Goal: Check status: Check status

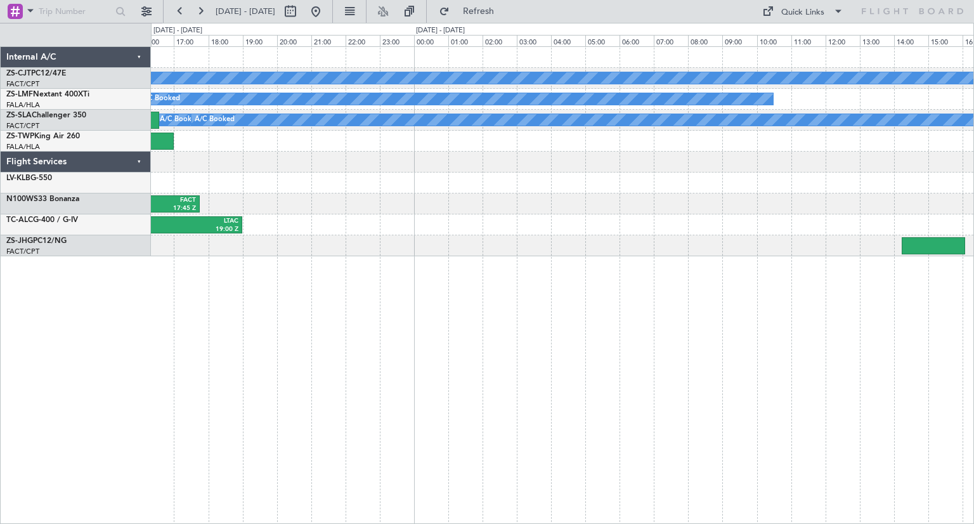
click at [119, 322] on div "A/C Booked A/C Booked A/C Booked A/C Booked A/C Booked A/C Booked A/C Booked A/…" at bounding box center [487, 273] width 974 height 501
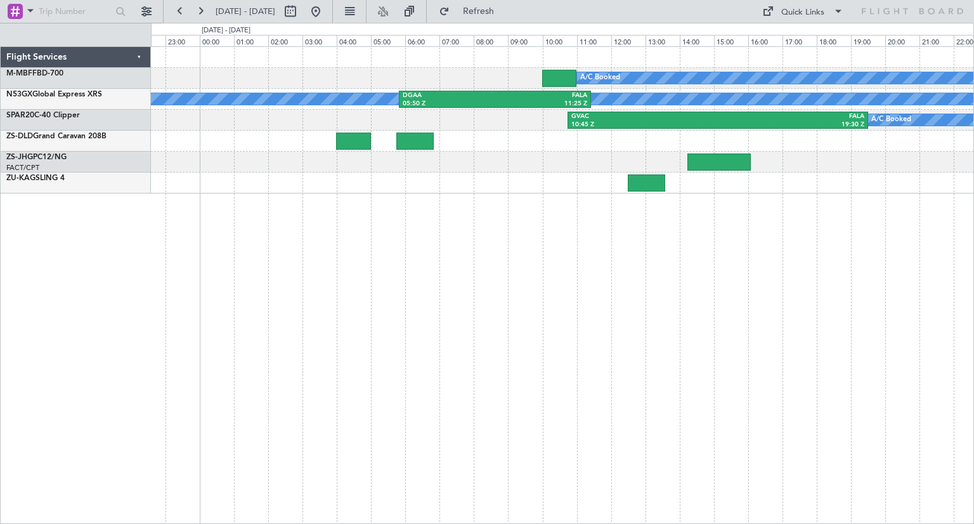
click at [307, 314] on div "A/C Booked A/C Booked DGAA 05:50 Z FALA 11:25 Z A/C Booked GVAC 10:45 Z FALA 19…" at bounding box center [562, 285] width 823 height 478
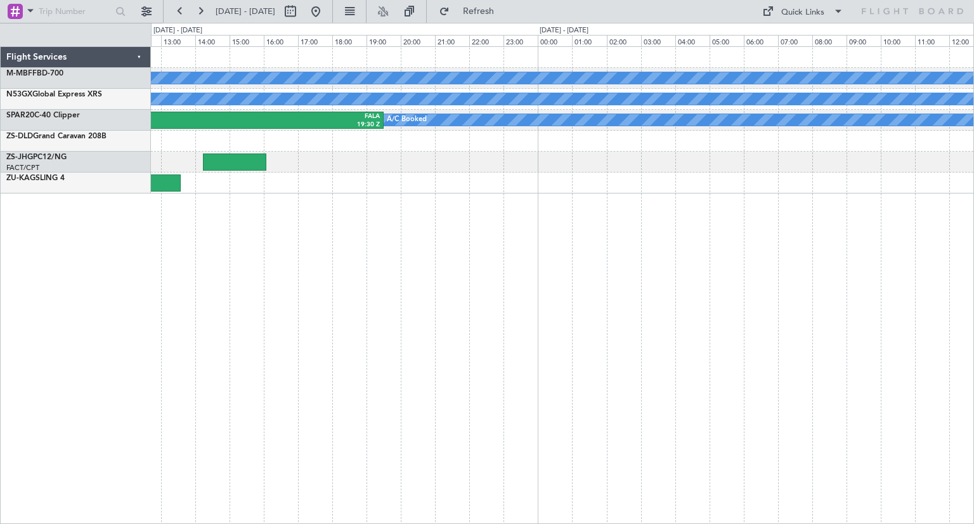
click at [430, 331] on div "A/C Booked A/C Booked DGAA 05:50 Z FALA 11:25 Z A/C Booked GVAC 10:45 Z FALA 19…" at bounding box center [562, 285] width 823 height 478
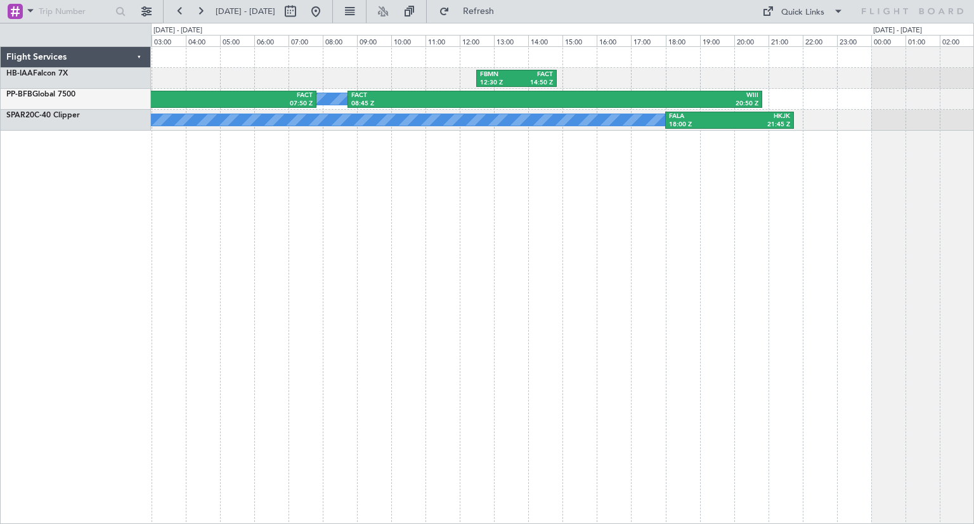
click at [199, 282] on div "FBMN 12:30 Z FACT 14:50 Z A/C Booked A/C Booked SBJH 00:40 Z FACT 07:50 Z FACT …" at bounding box center [562, 285] width 823 height 478
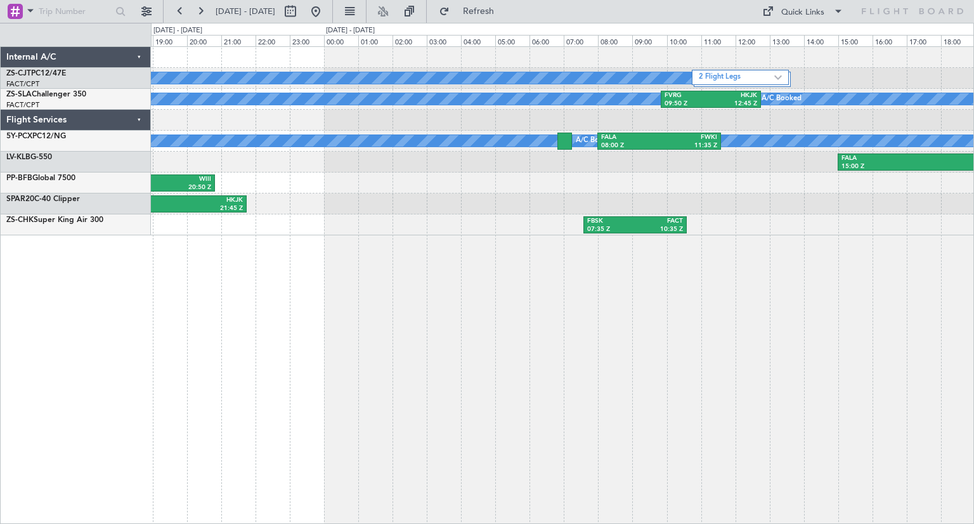
click at [208, 289] on div "2 Flight Legs A/C Booked A/C Booked A/C Booked A/C Booked A/C Booked A/C Booked…" at bounding box center [562, 285] width 823 height 478
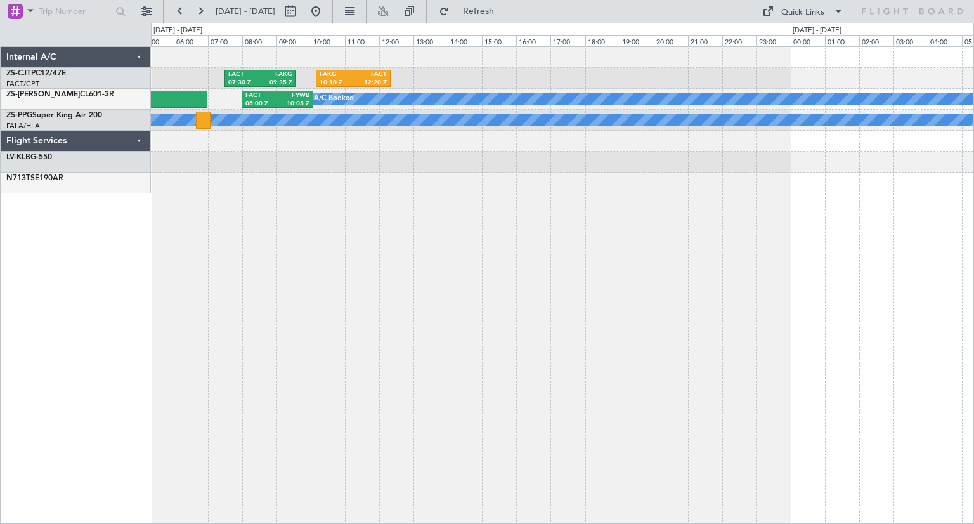
click at [200, 287] on div "FACT 07:30 Z FAKG 09:35 Z FAKG 10:10 Z FACT 12:20 Z A/C Booked FACT 08:00 Z FYW…" at bounding box center [562, 285] width 823 height 478
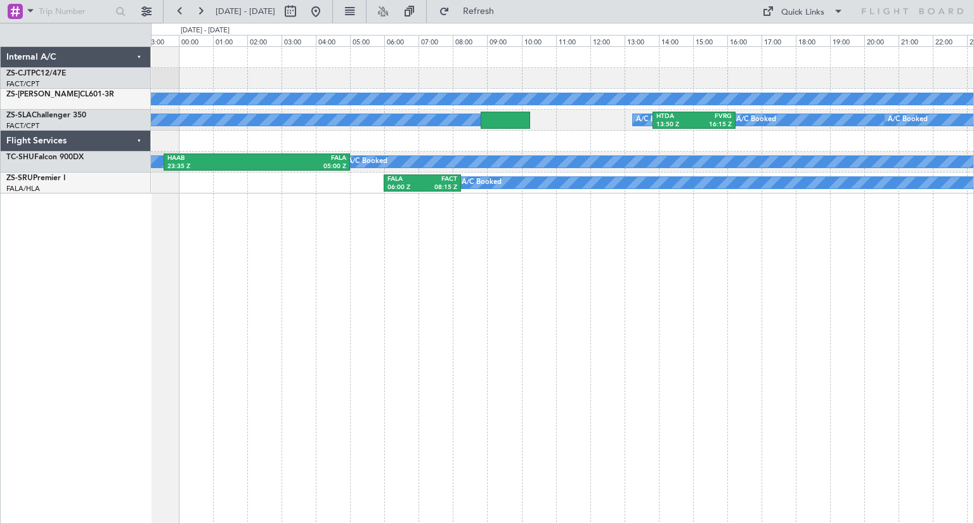
click at [188, 239] on div "A/C Booked A/C Booked A/C Booked A/C Booked A/C Booked A/C Booked HTDA 13:50 Z …" at bounding box center [562, 285] width 823 height 478
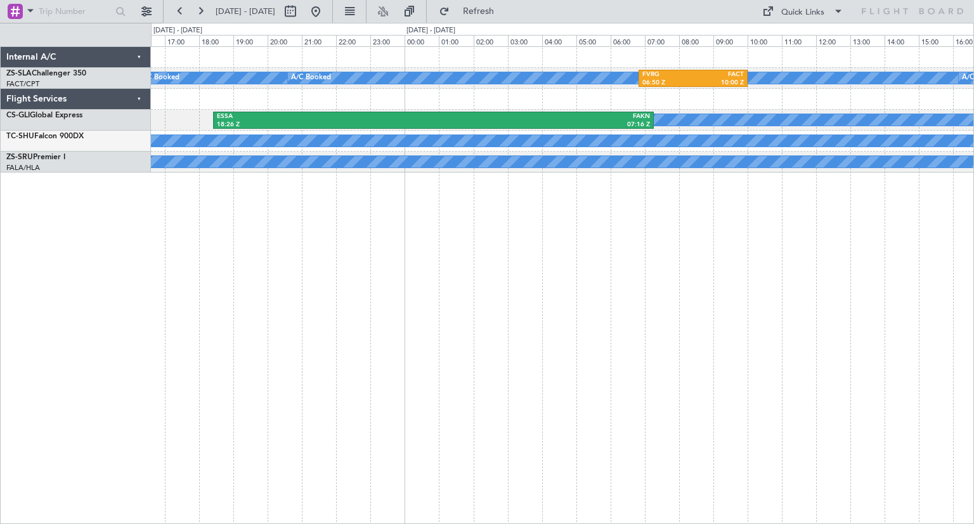
click at [308, 402] on div "A/C Booked A/C Booked A/C Booked A/C Booked A/C Booked A/C Booked FVRG 06:50 Z …" at bounding box center [562, 285] width 823 height 478
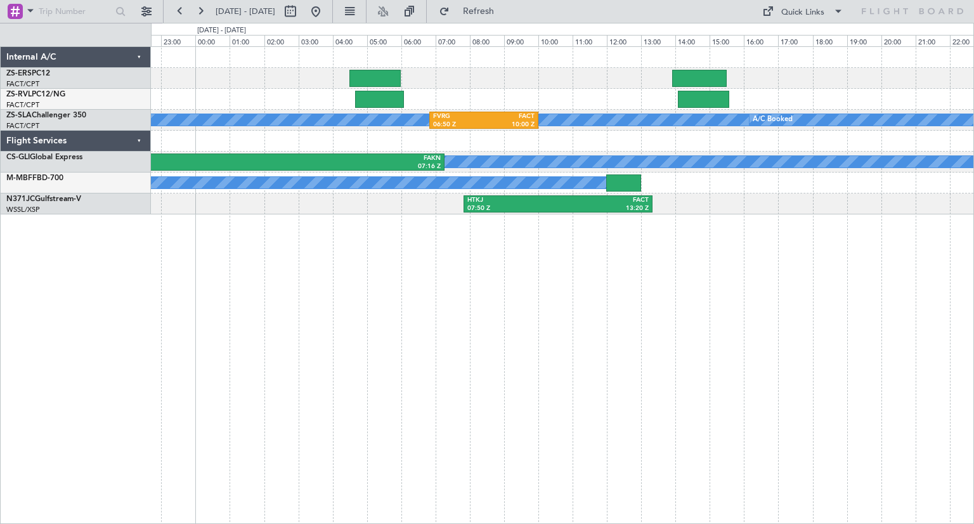
click at [490, 419] on div "A/C Booked A/C Booked A/C Booked A/C Booked A/C Booked A/C Booked FVRG 06:50 Z …" at bounding box center [562, 285] width 823 height 478
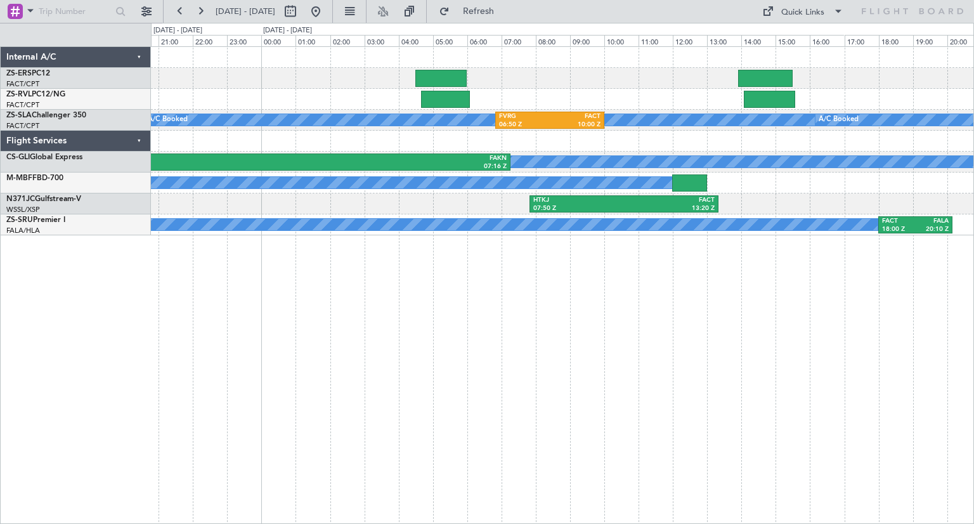
click at [974, 304] on div "A/C Booked A/C Booked A/C Booked A/C Booked A/C Booked A/C Booked FVRG 06:50 Z …" at bounding box center [487, 273] width 974 height 501
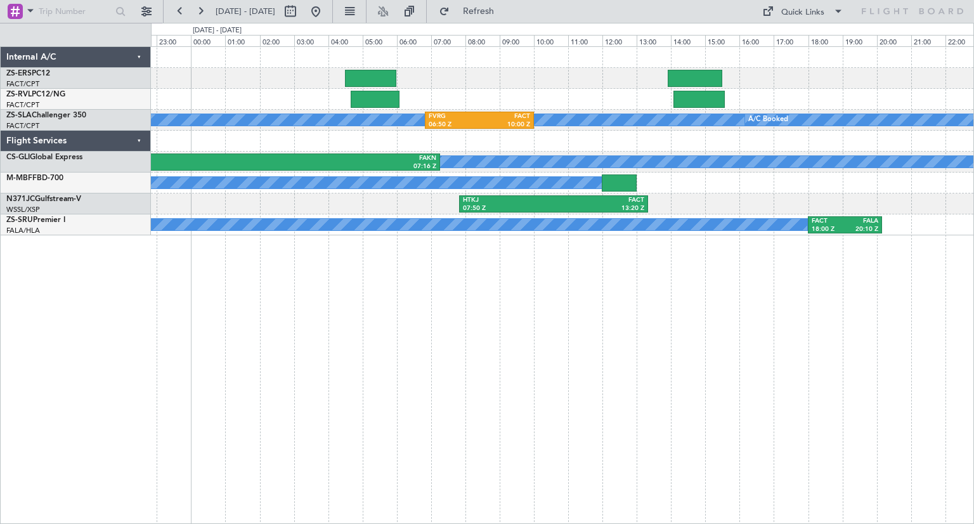
click at [716, 333] on div "A/C Booked A/C Booked A/C Booked A/C Booked A/C Booked A/C Booked A/C Booked FV…" at bounding box center [562, 285] width 823 height 478
click at [398, 298] on div "A/C Booked A/C Booked A/C Booked A/C Booked A/C Booked A/C Booked A/C Booked FV…" at bounding box center [562, 285] width 823 height 478
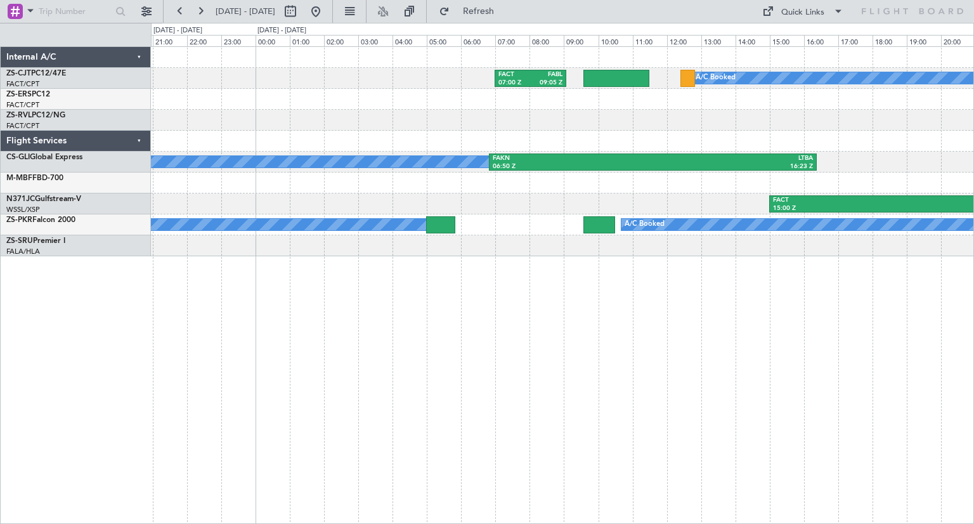
click at [575, 360] on div "FACT 07:00 Z FABL 09:05 Z A/C Booked A/C Booked FAKN 06:50 Z LTBA 16:23 Z FACT …" at bounding box center [562, 285] width 823 height 478
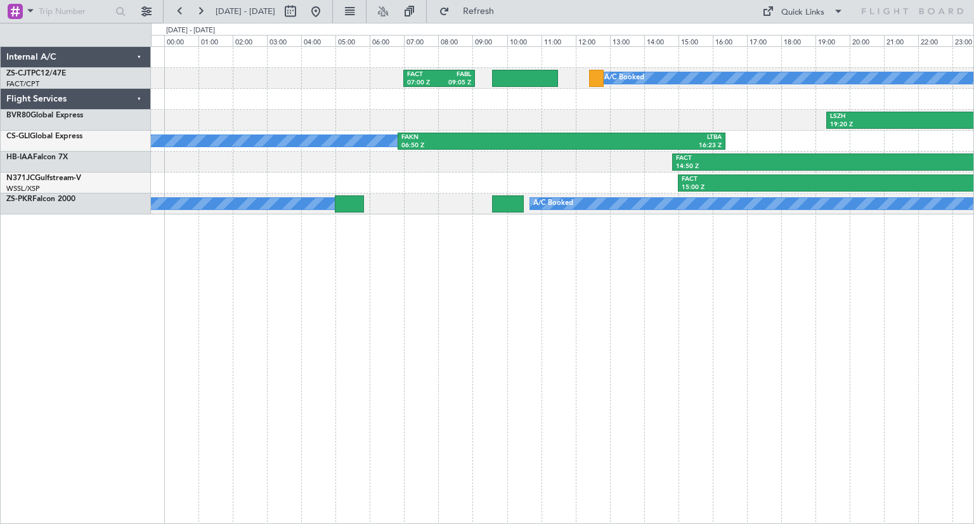
click at [742, 452] on div "FACT 07:00 Z FABL 09:05 Z A/C Booked LSZH 19:20 Z FAUP 05:15 Z A/C Booked FAKN …" at bounding box center [562, 285] width 823 height 478
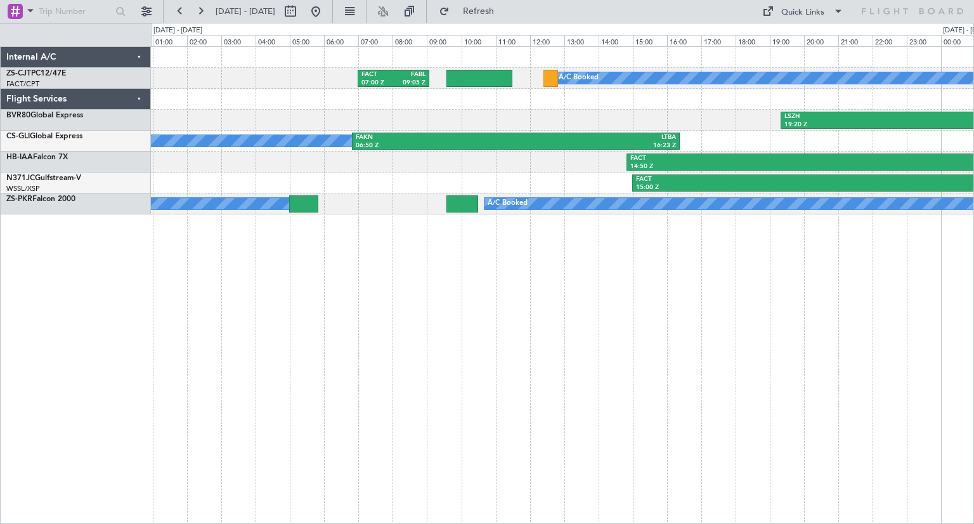
click at [365, 410] on div "FACT 07:00 Z FABL 09:05 Z A/C Booked LSZH 19:20 Z FAUP 05:15 Z A/C Booked FAKN …" at bounding box center [562, 285] width 823 height 478
